Goal: Task Accomplishment & Management: Use online tool/utility

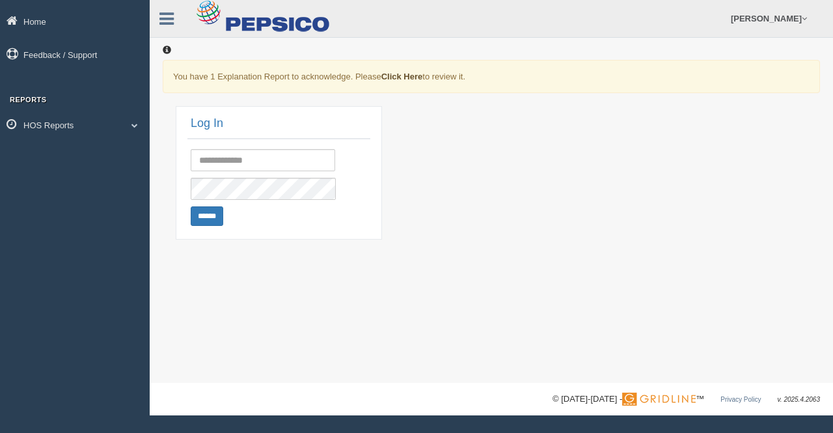
click at [416, 74] on link "Click Here" at bounding box center [402, 77] width 42 height 10
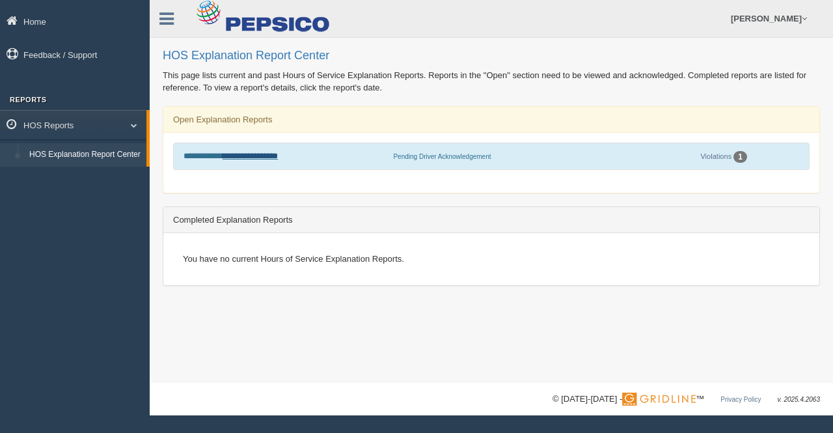
click at [274, 156] on link "**********" at bounding box center [249, 156] width 55 height 8
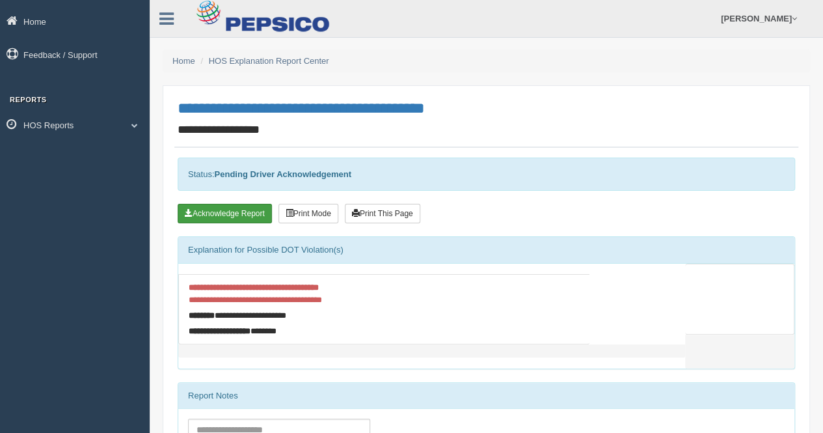
click at [215, 208] on button "Acknowledge Report" at bounding box center [225, 214] width 94 height 20
